Goal: Task Accomplishment & Management: Manage account settings

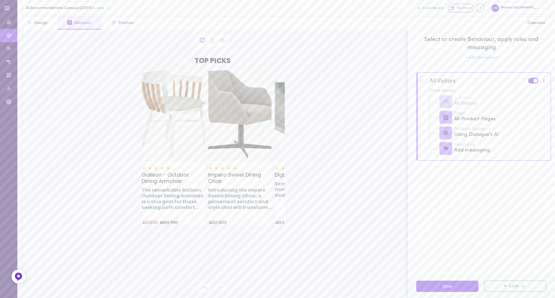
click at [4, 7] on icon "button" at bounding box center [7, 8] width 6 height 6
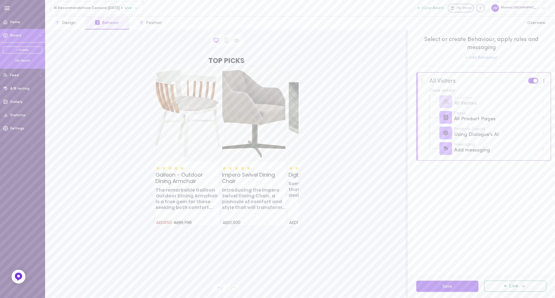
click at [537, 8] on div "Marina [GEOGRAPHIC_DATA]" at bounding box center [519, 8] width 61 height 12
click at [547, 50] on div "Pramod M Marina UAE Add New Store Settings Help Center Log Out" at bounding box center [517, 74] width 63 height 115
click at [513, 42] on div at bounding box center [518, 37] width 29 height 29
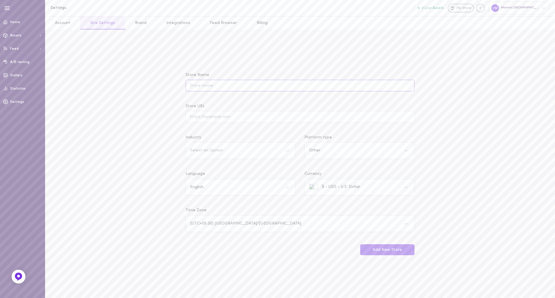
click at [240, 86] on input "Store Name" at bounding box center [300, 85] width 229 height 11
click at [267, 64] on div "Store Name Field is required Store URL Industry Select an Option Platform type …" at bounding box center [299, 163] width 247 height 205
click at [25, 23] on link "Home" at bounding box center [22, 22] width 45 height 13
